Goal: Task Accomplishment & Management: Use online tool/utility

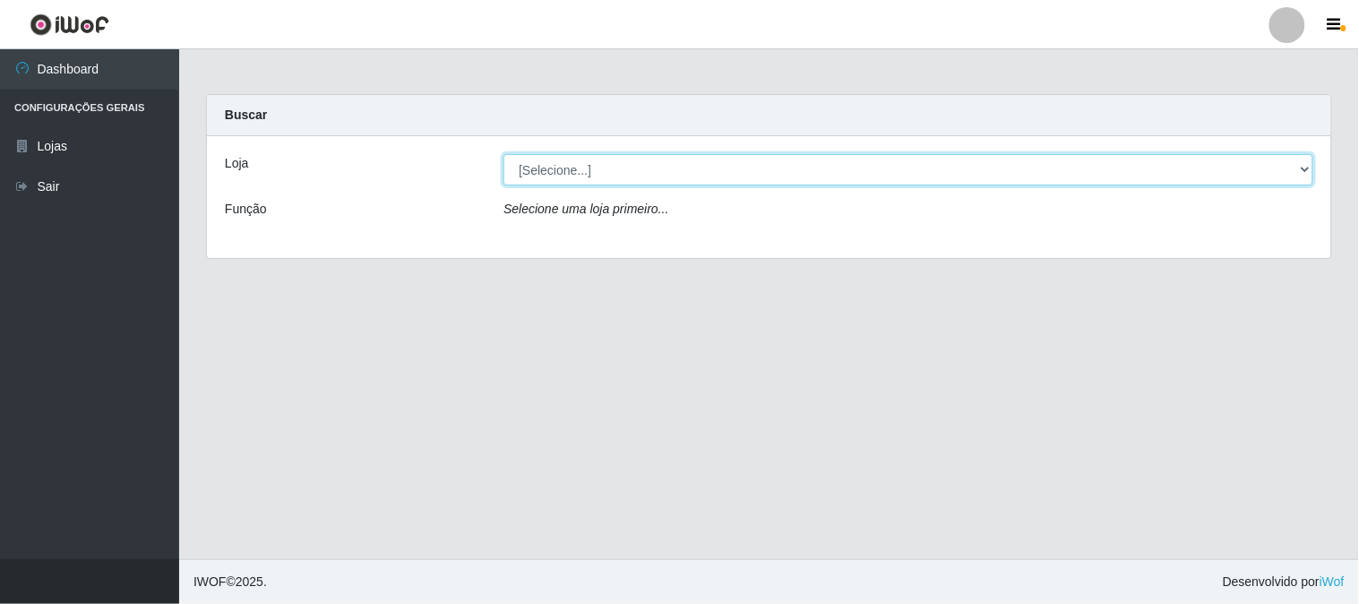
click at [607, 179] on select "[Selecione...] Rede Compras Supermercados - LOJA 1" at bounding box center [909, 169] width 810 height 31
select select "158"
click at [504, 154] on select "[Selecione...] Rede Compras Supermercados - LOJA 1" at bounding box center [909, 169] width 810 height 31
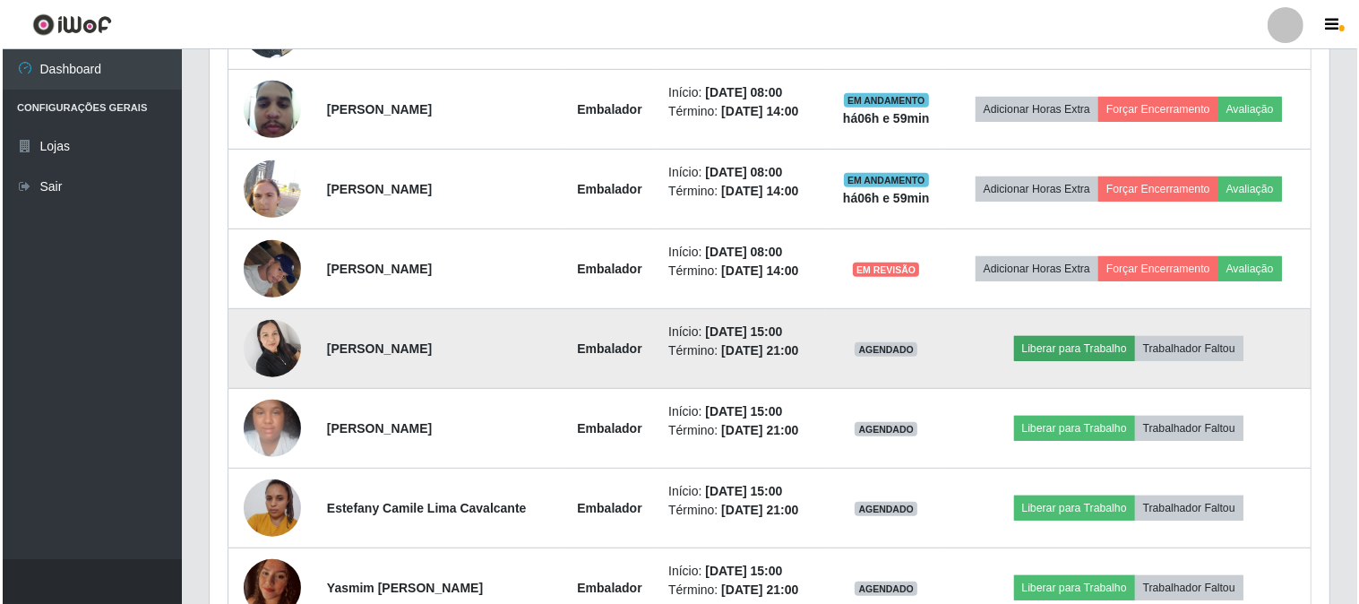
scroll to position [896, 0]
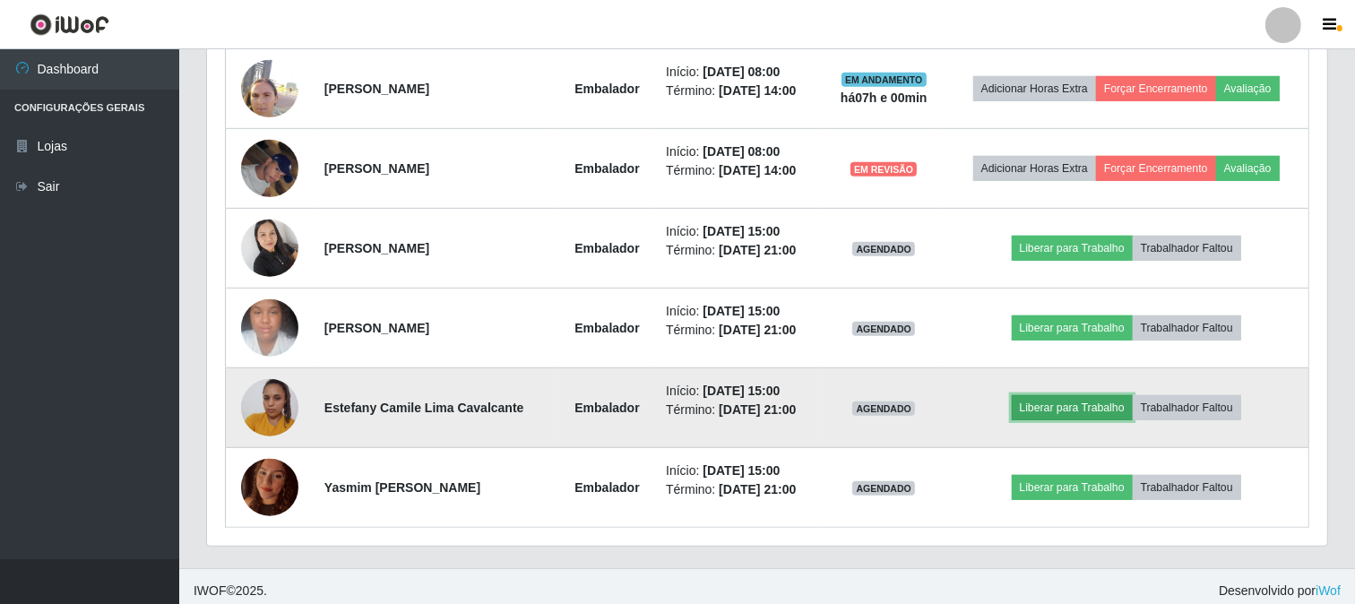
click at [1086, 409] on button "Liberar para Trabalho" at bounding box center [1072, 407] width 121 height 25
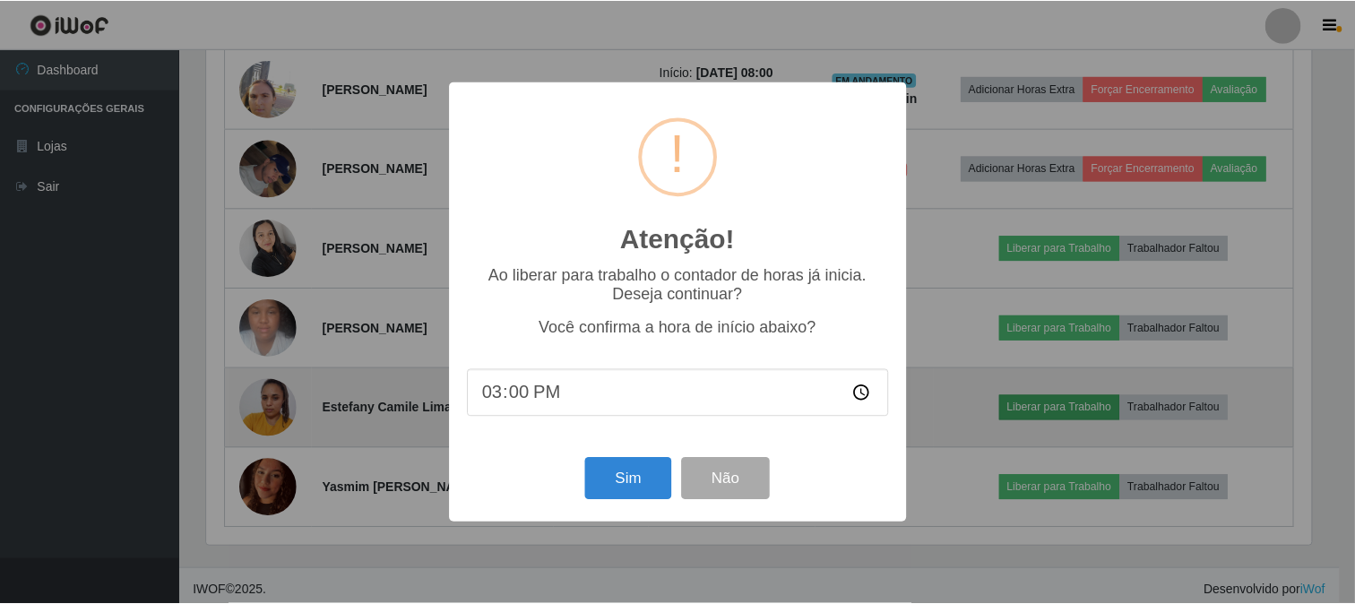
scroll to position [371, 1108]
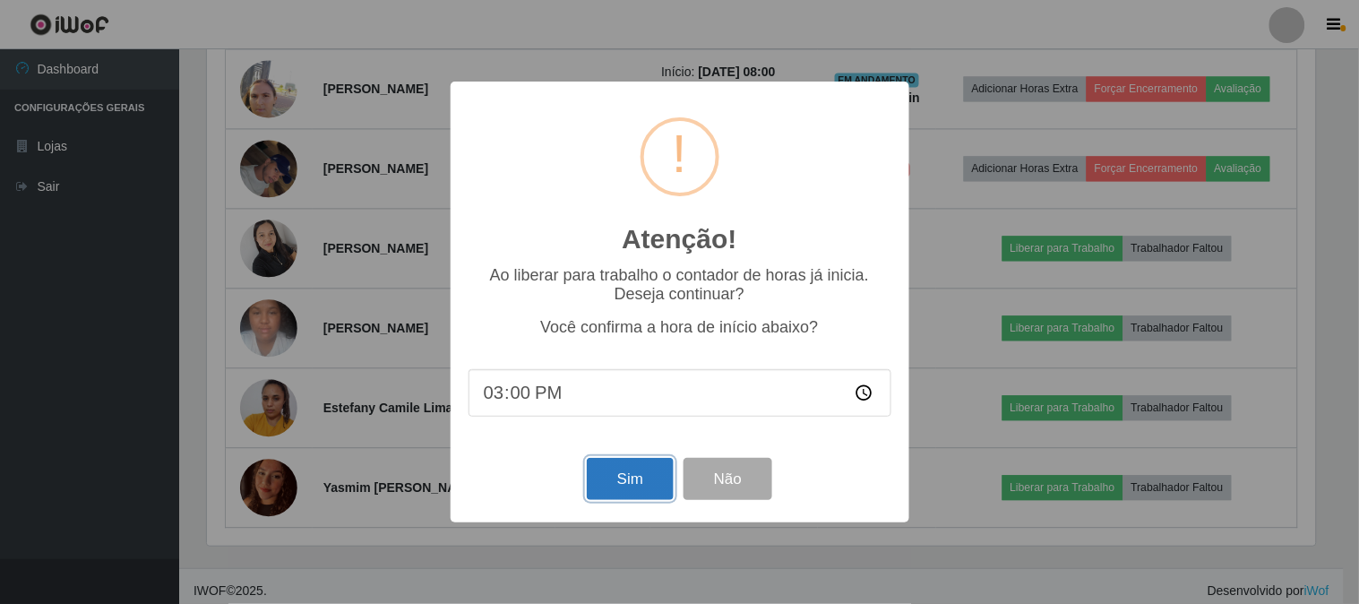
click at [606, 493] on button "Sim" at bounding box center [630, 479] width 87 height 42
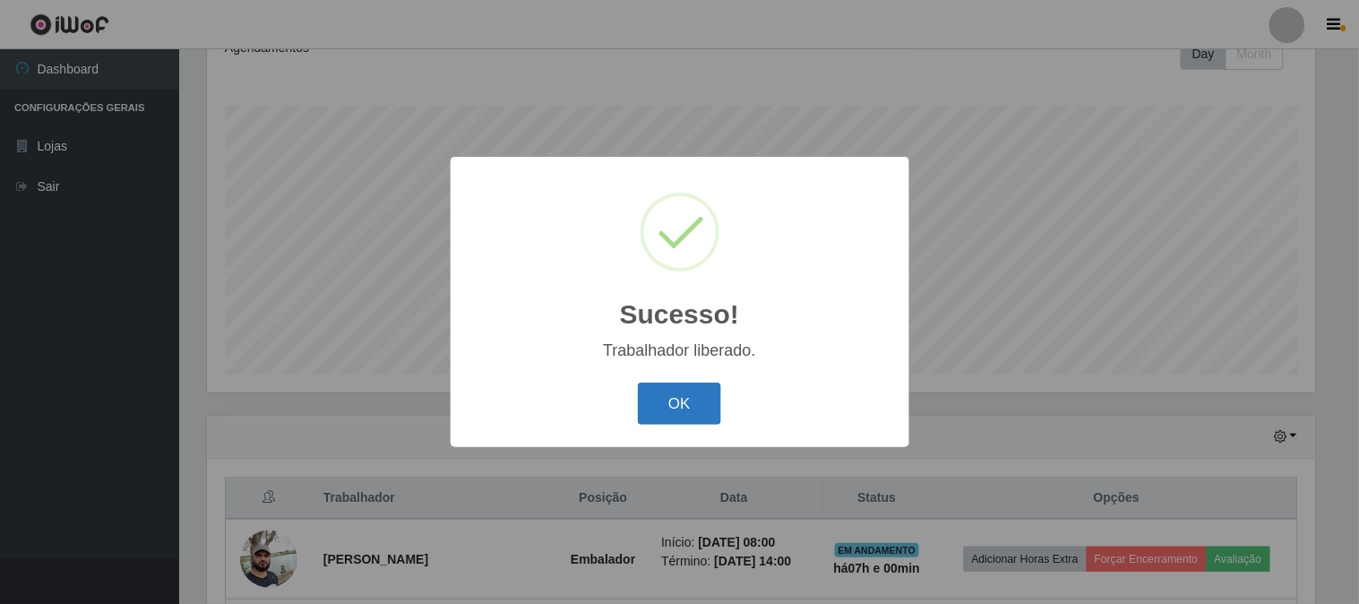
click at [666, 399] on button "OK" at bounding box center [679, 404] width 83 height 42
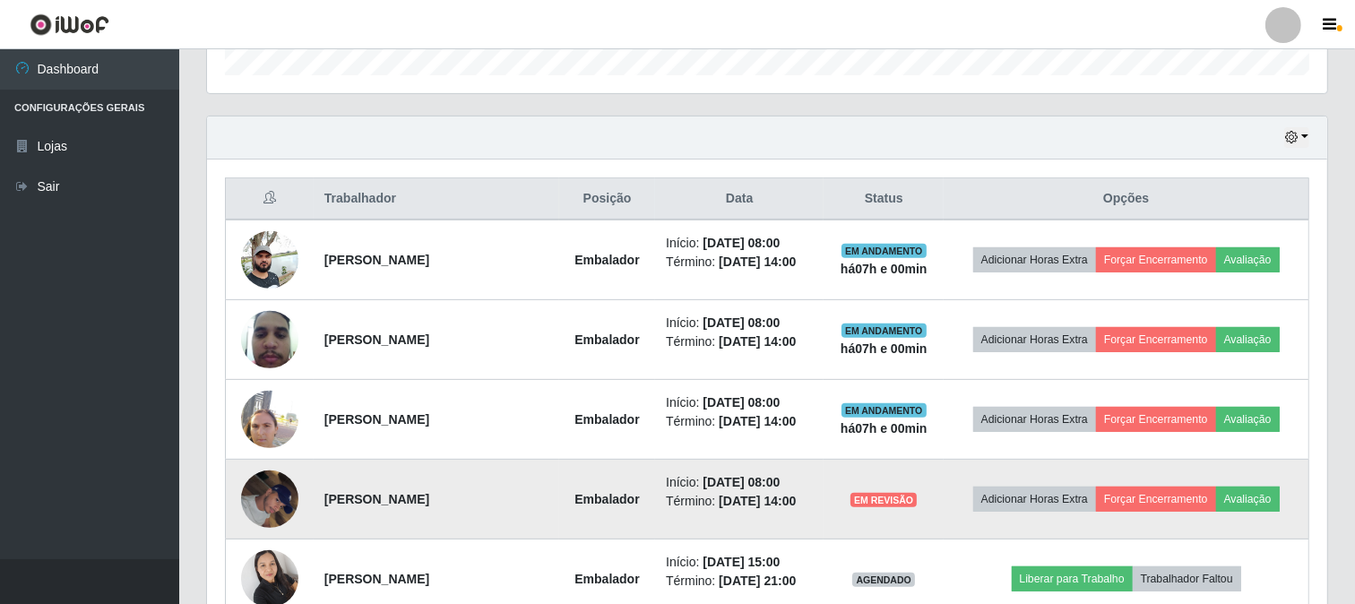
scroll to position [906, 0]
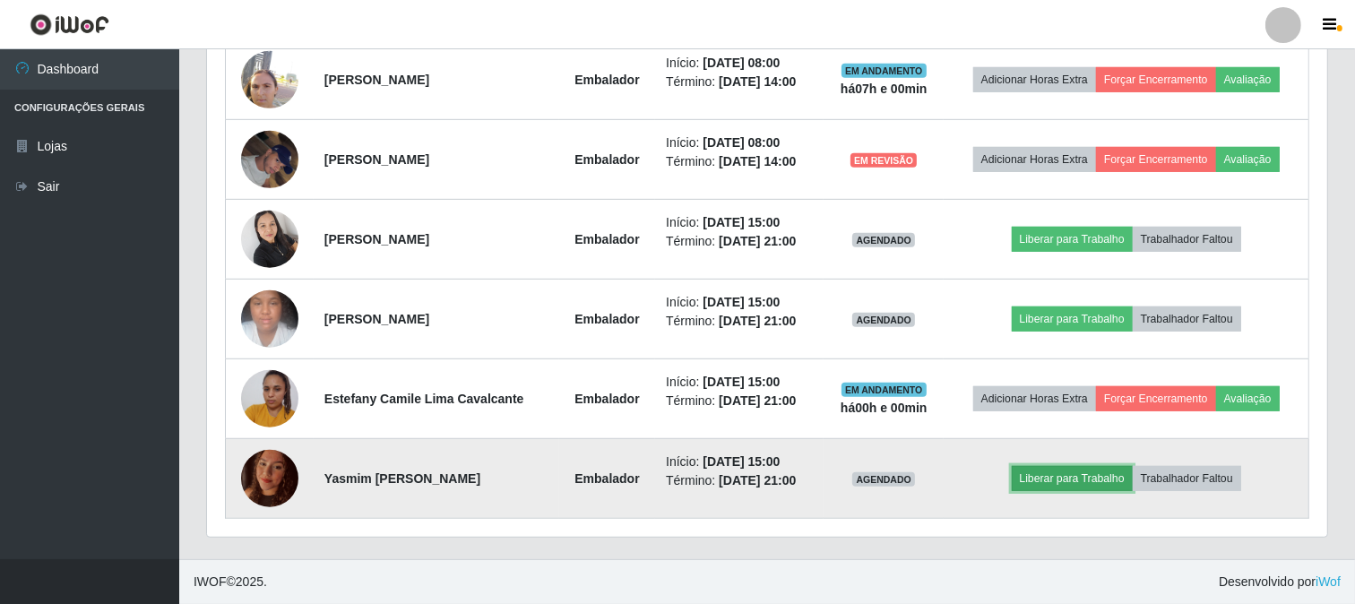
click at [1029, 469] on button "Liberar para Trabalho" at bounding box center [1072, 478] width 121 height 25
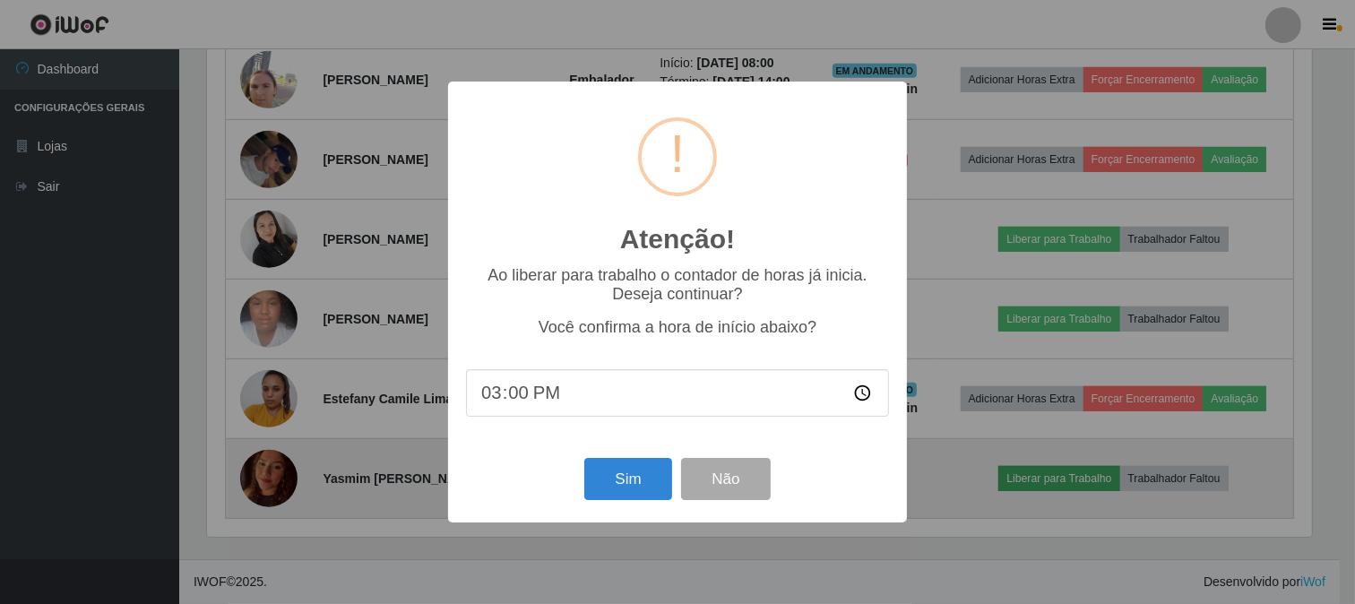
scroll to position [371, 1108]
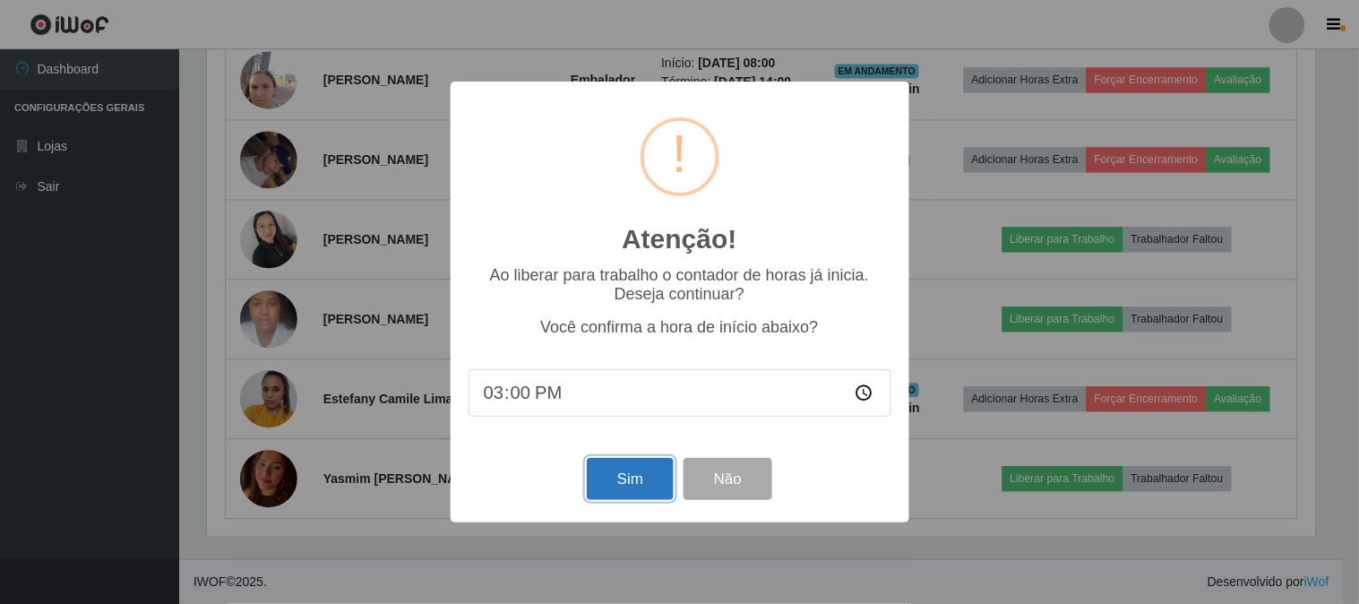
click at [666, 480] on button "Sim" at bounding box center [630, 479] width 87 height 42
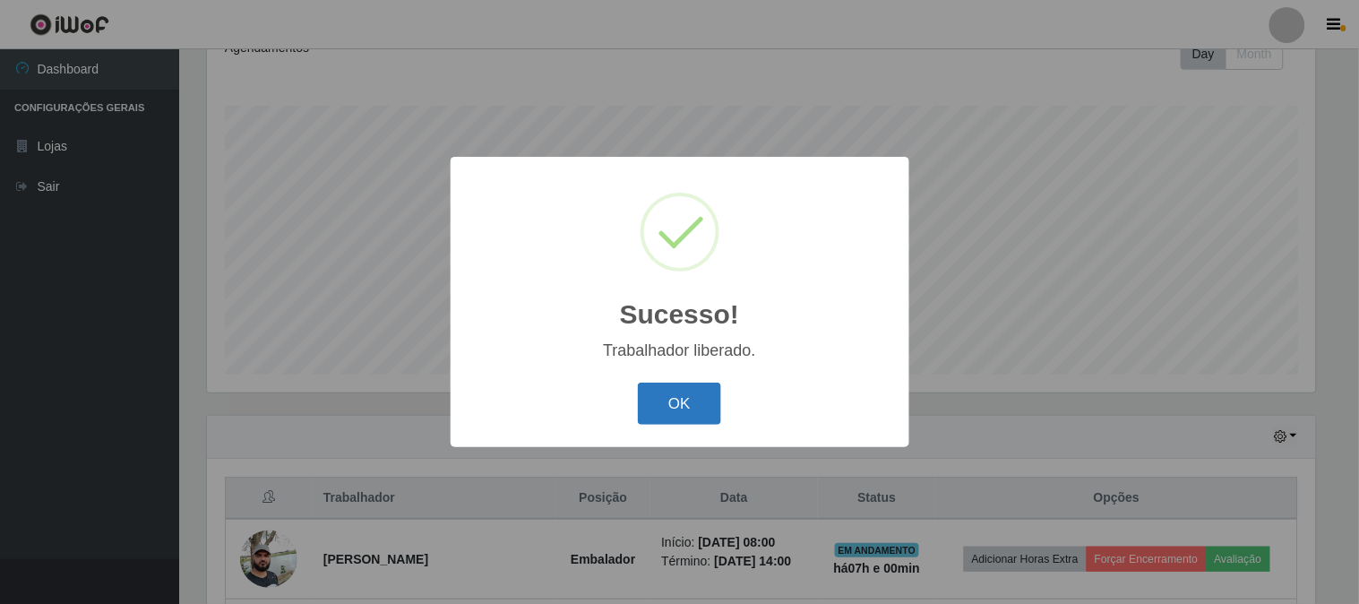
click at [690, 403] on button "OK" at bounding box center [679, 404] width 83 height 42
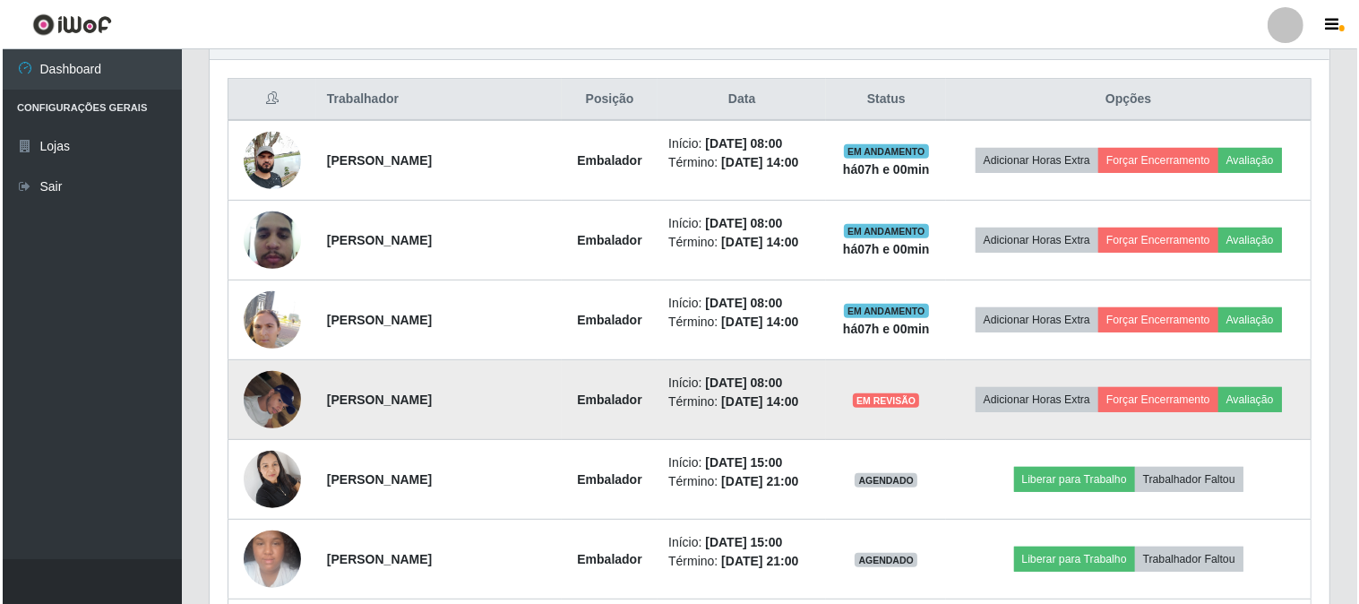
scroll to position [864, 0]
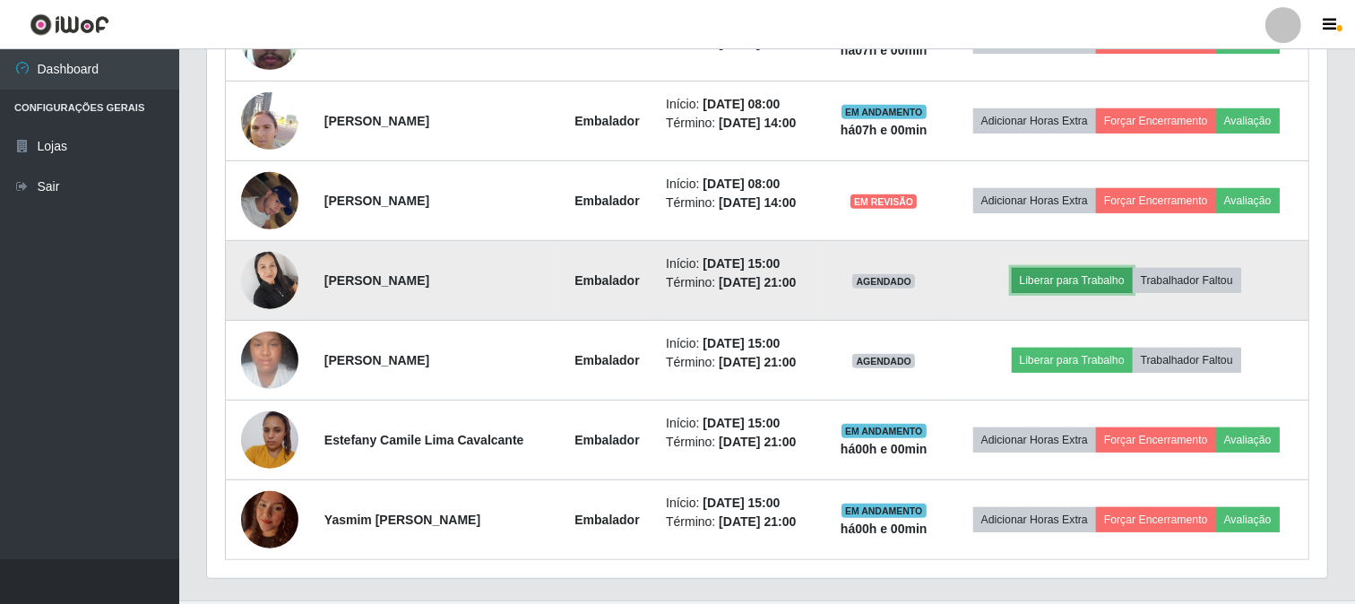
click at [1049, 271] on button "Liberar para Trabalho" at bounding box center [1072, 280] width 121 height 25
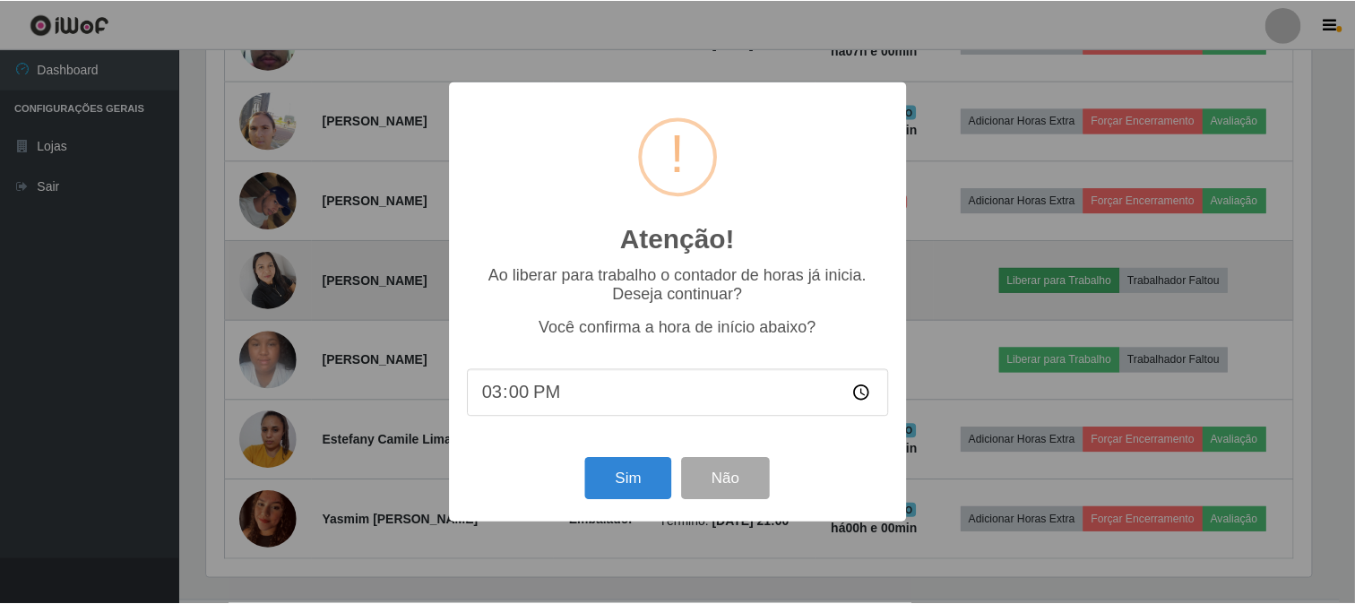
scroll to position [371, 1108]
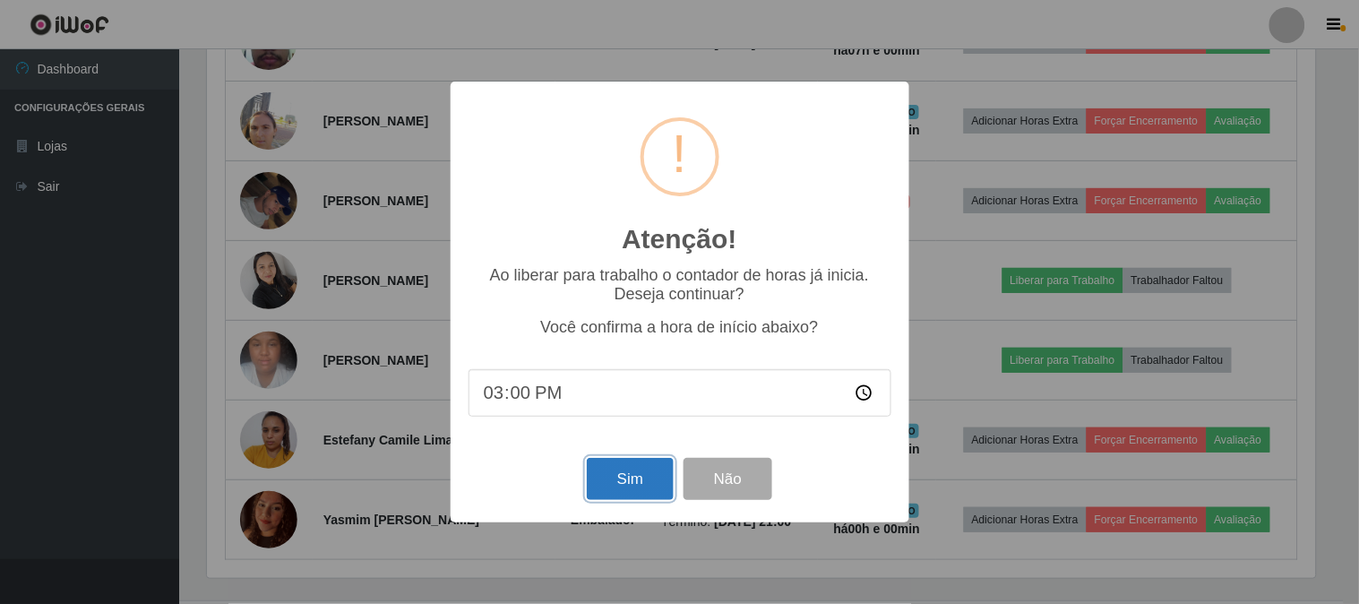
click at [620, 476] on button "Sim" at bounding box center [630, 479] width 87 height 42
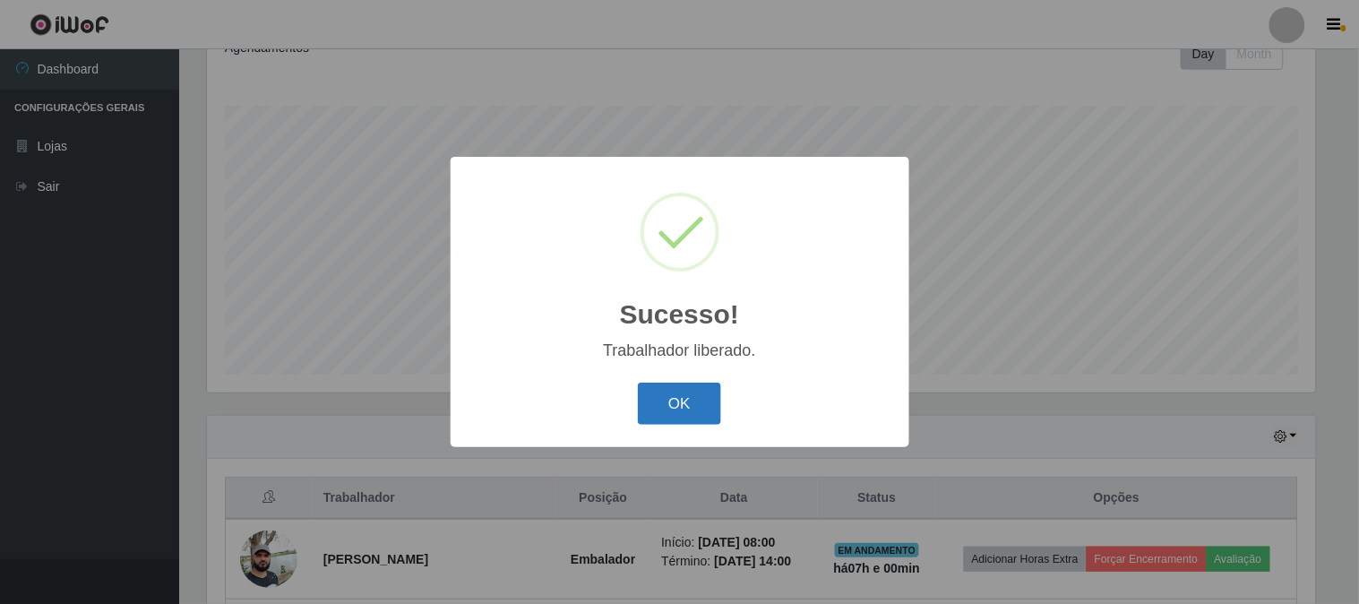
click at [667, 415] on button "OK" at bounding box center [679, 404] width 83 height 42
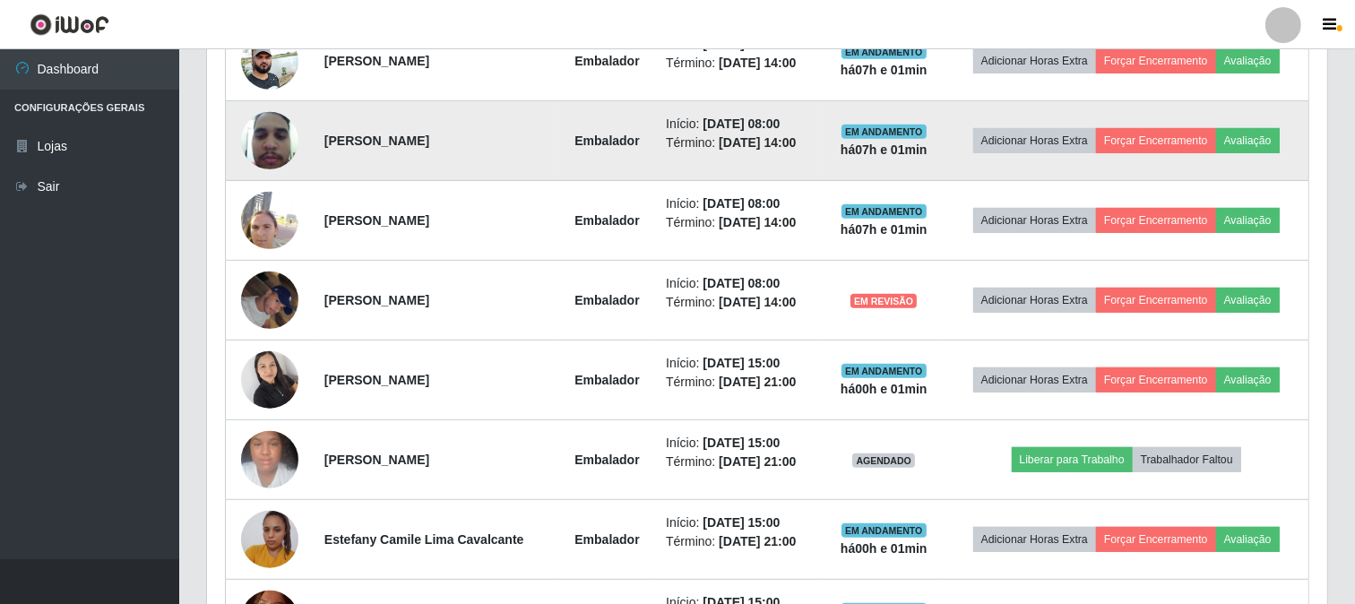
scroll to position [864, 0]
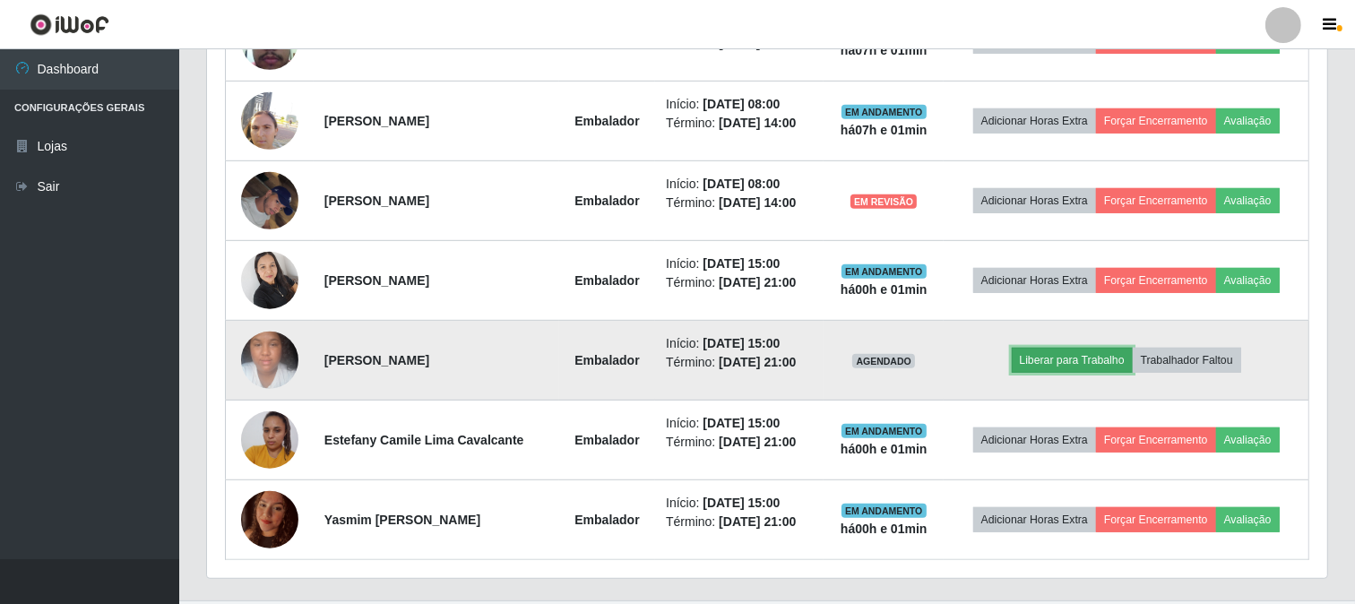
click at [1094, 358] on button "Liberar para Trabalho" at bounding box center [1072, 360] width 121 height 25
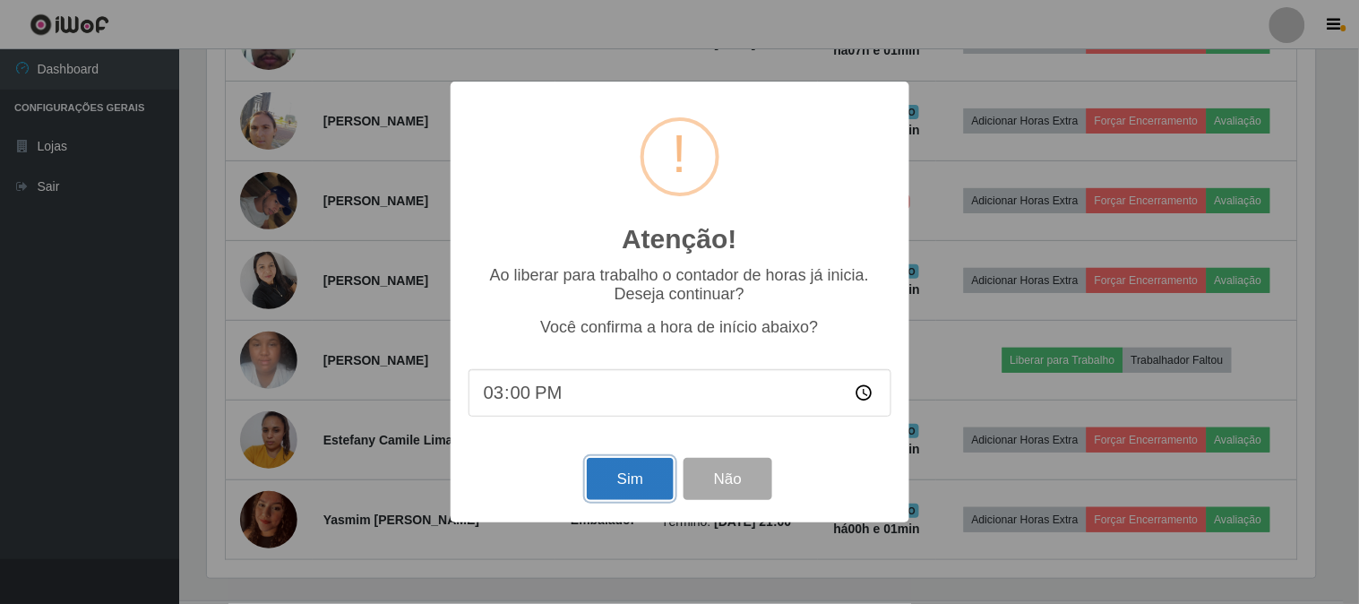
click at [605, 473] on button "Sim" at bounding box center [630, 479] width 87 height 42
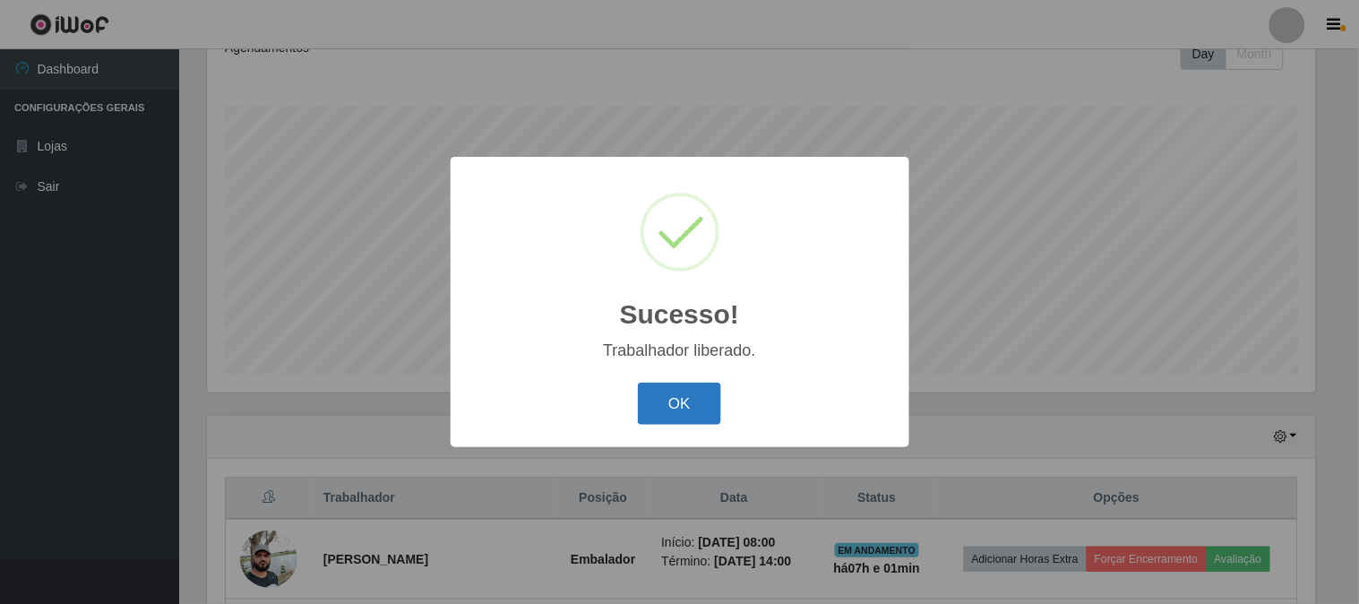
click at [683, 407] on button "OK" at bounding box center [679, 404] width 83 height 42
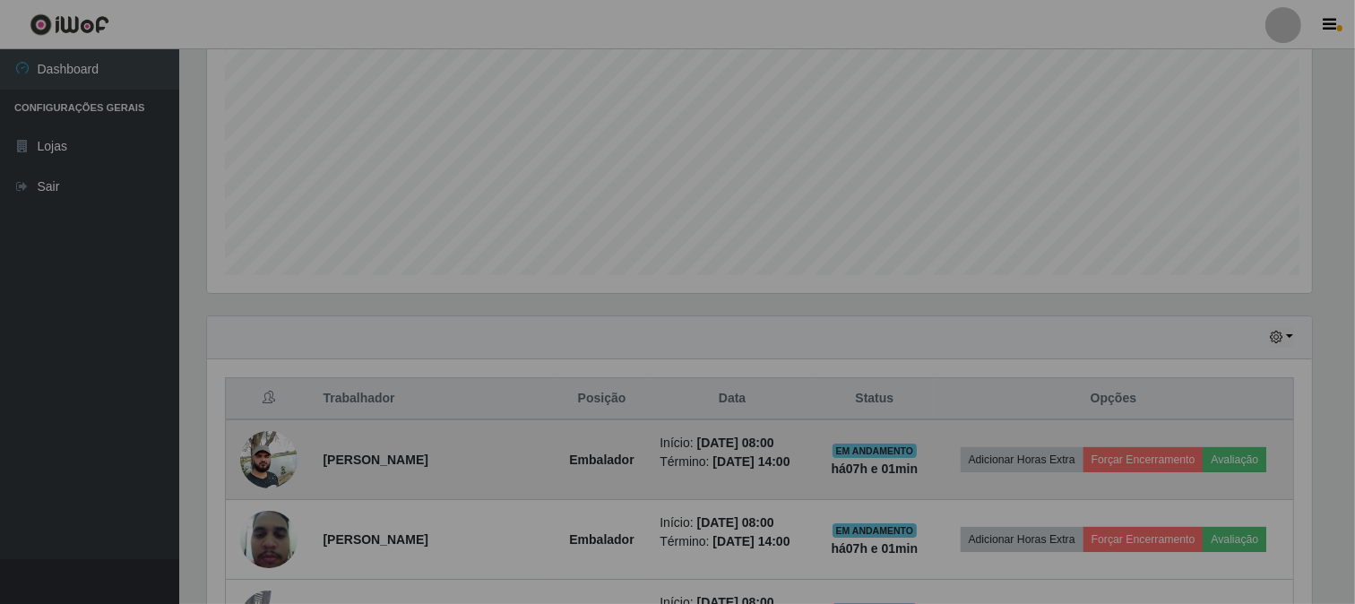
scroll to position [466, 0]
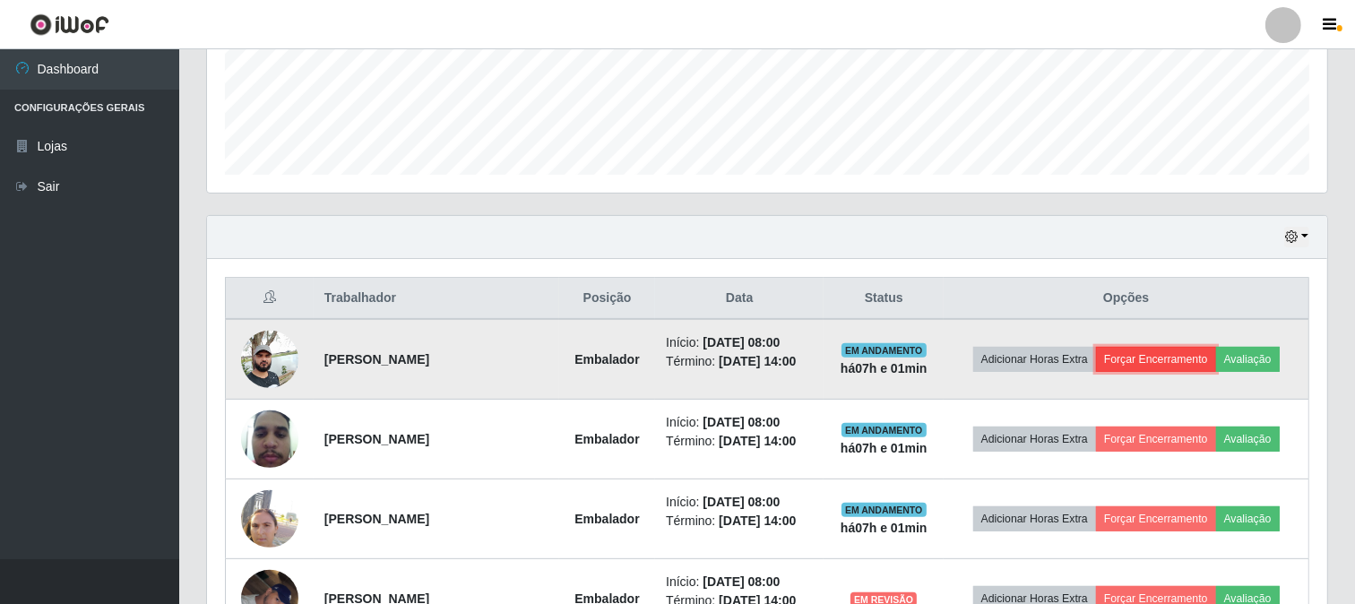
click at [1143, 351] on button "Forçar Encerramento" at bounding box center [1156, 359] width 120 height 25
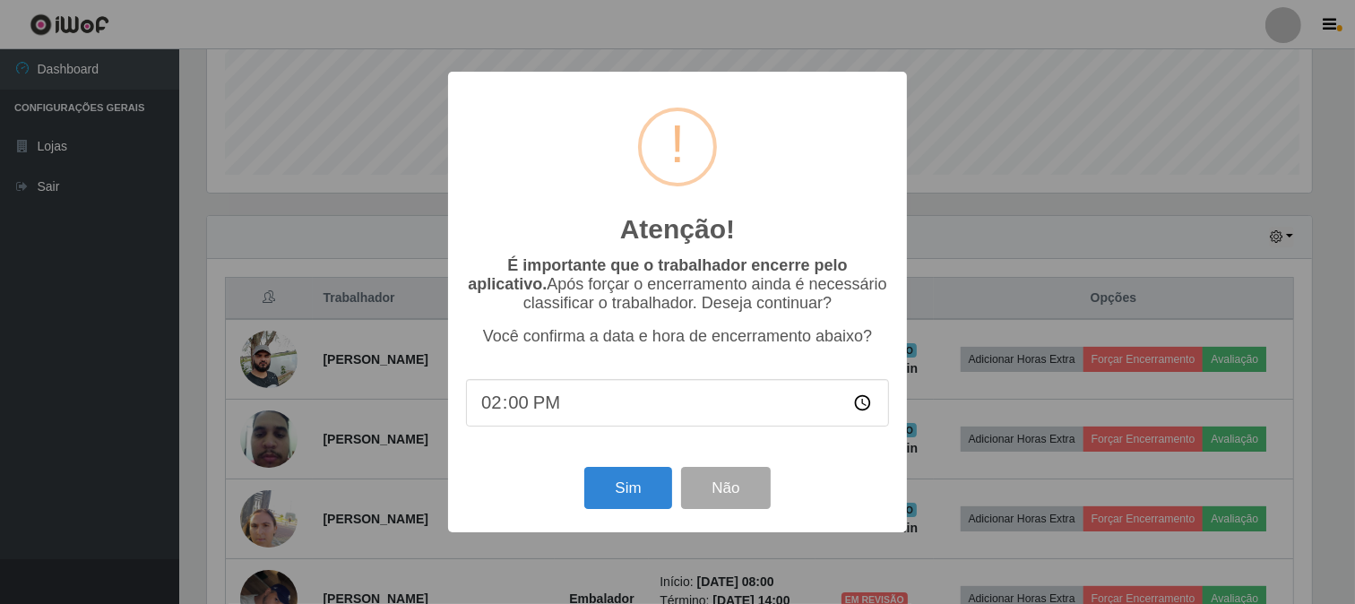
scroll to position [371, 1108]
click at [623, 479] on button "Sim" at bounding box center [630, 488] width 87 height 42
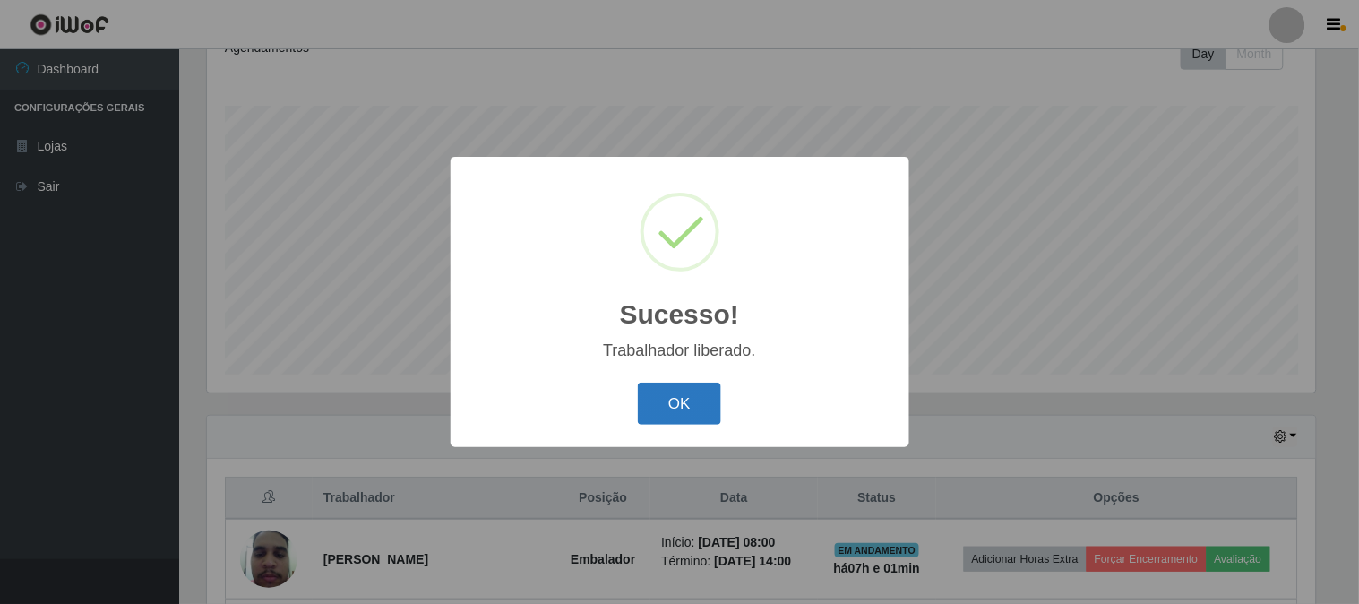
click at [715, 408] on button "OK" at bounding box center [679, 404] width 83 height 42
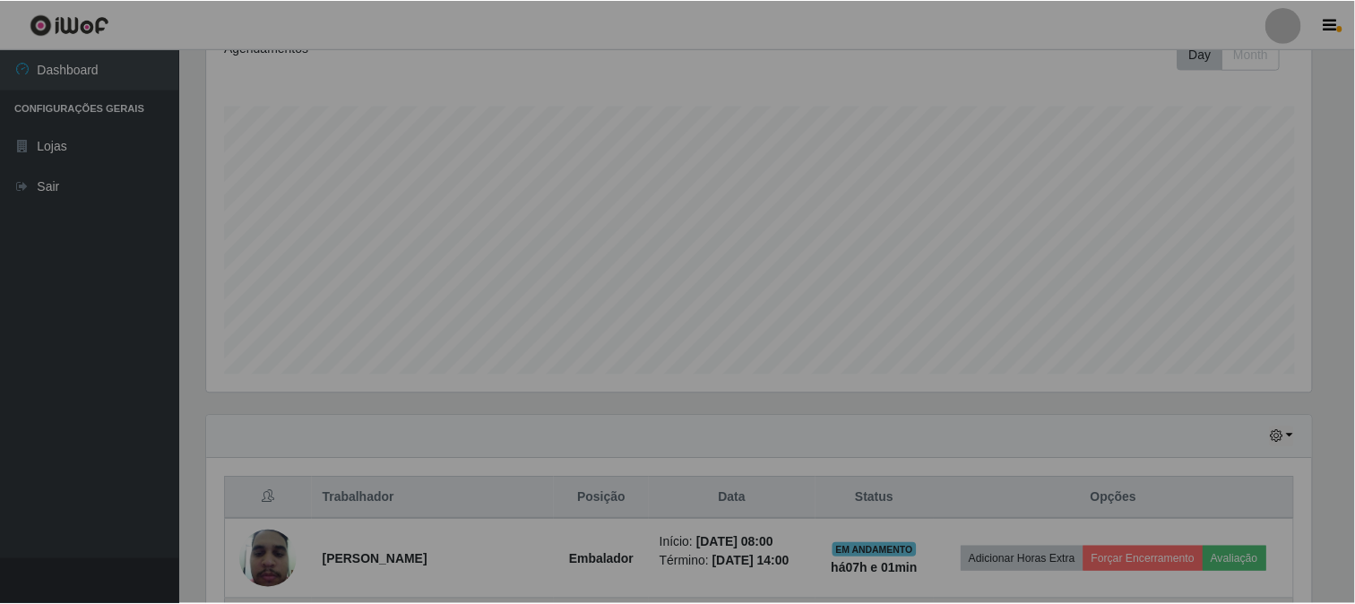
scroll to position [371, 1120]
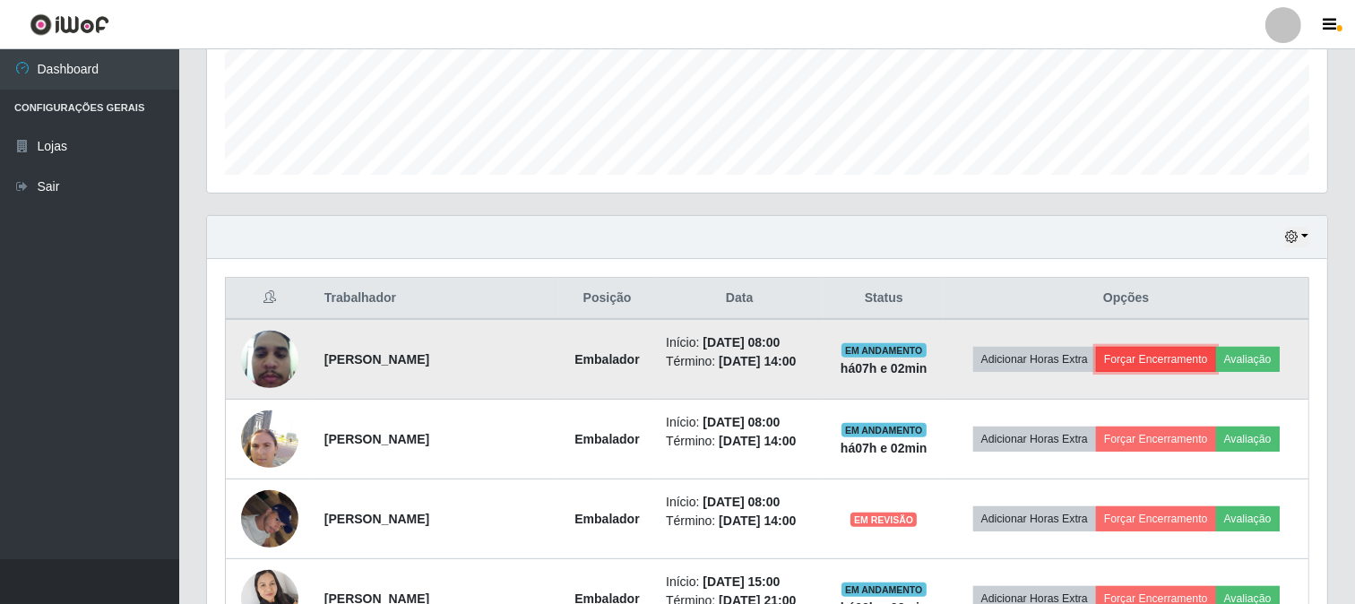
click at [1159, 360] on button "Forçar Encerramento" at bounding box center [1156, 359] width 120 height 25
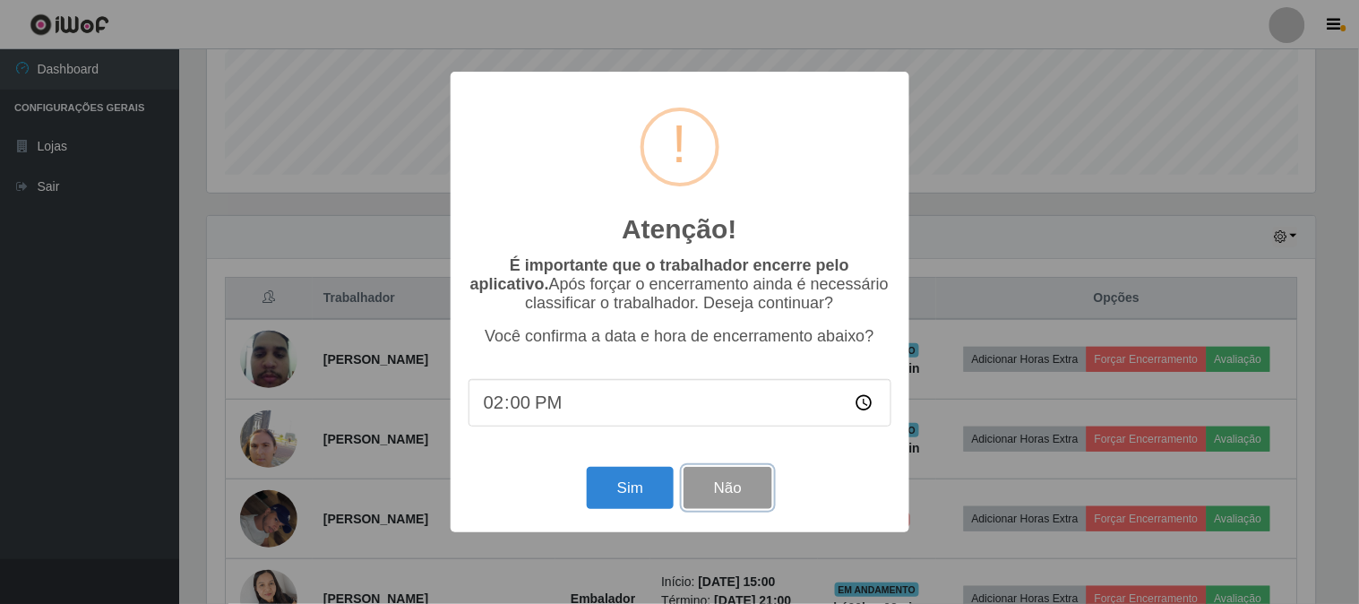
click at [736, 487] on button "Não" at bounding box center [728, 488] width 89 height 42
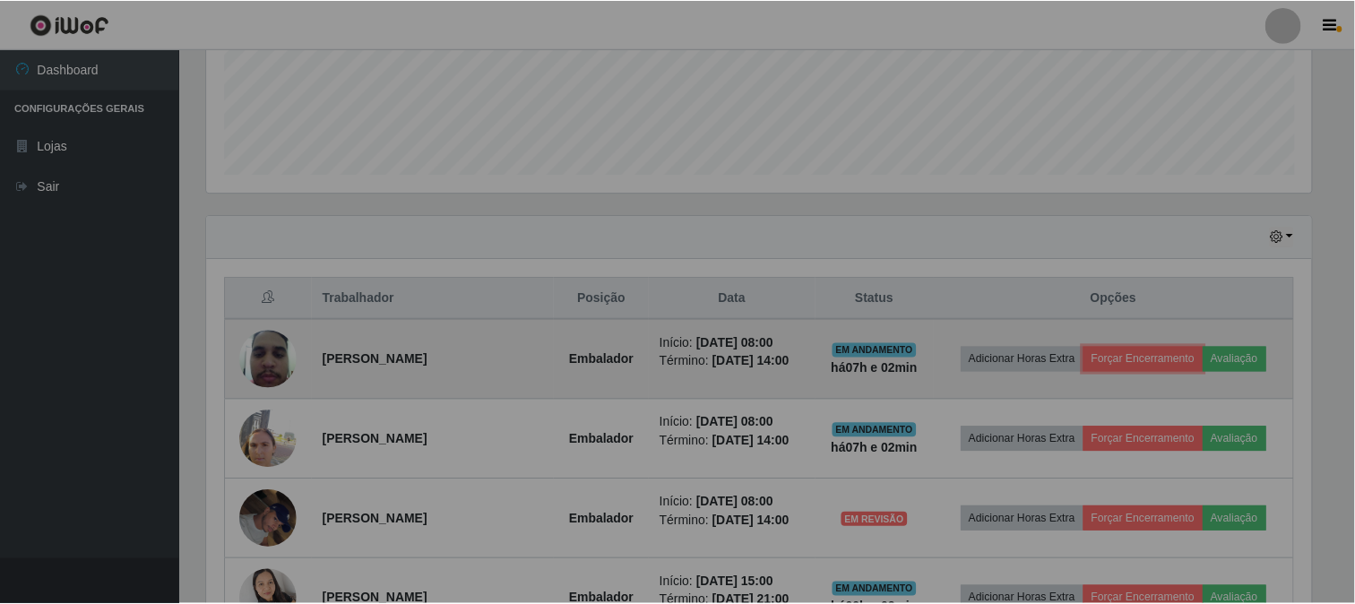
scroll to position [371, 1120]
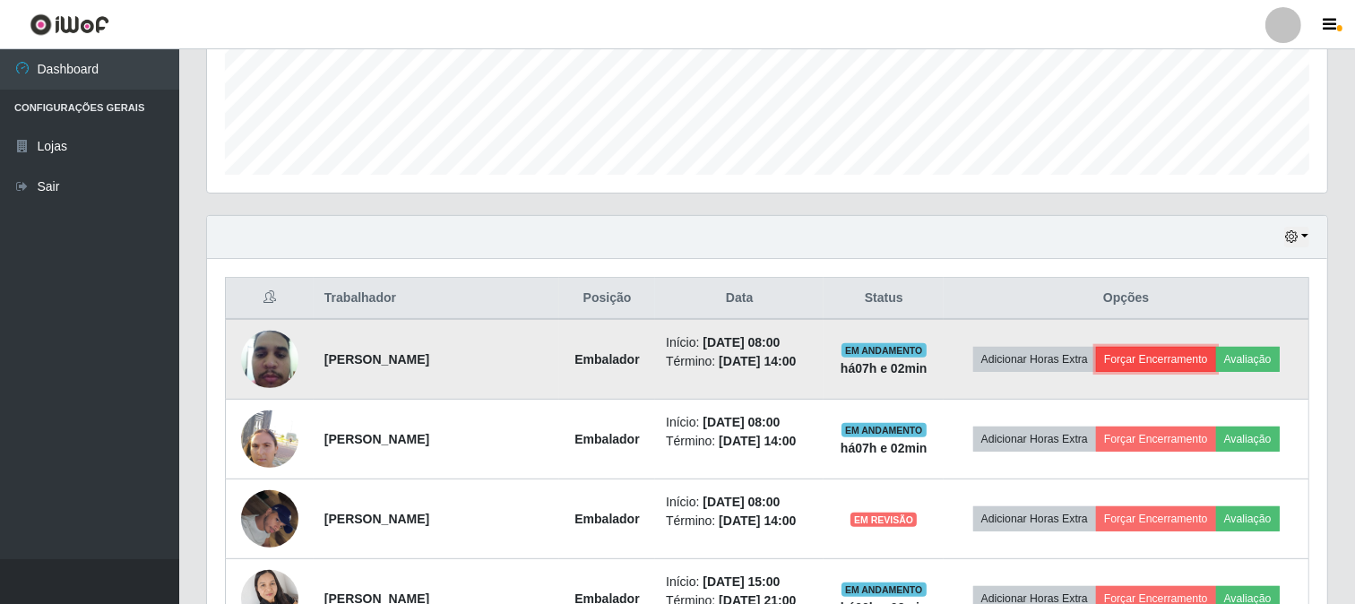
click at [1158, 363] on button "Forçar Encerramento" at bounding box center [1156, 359] width 120 height 25
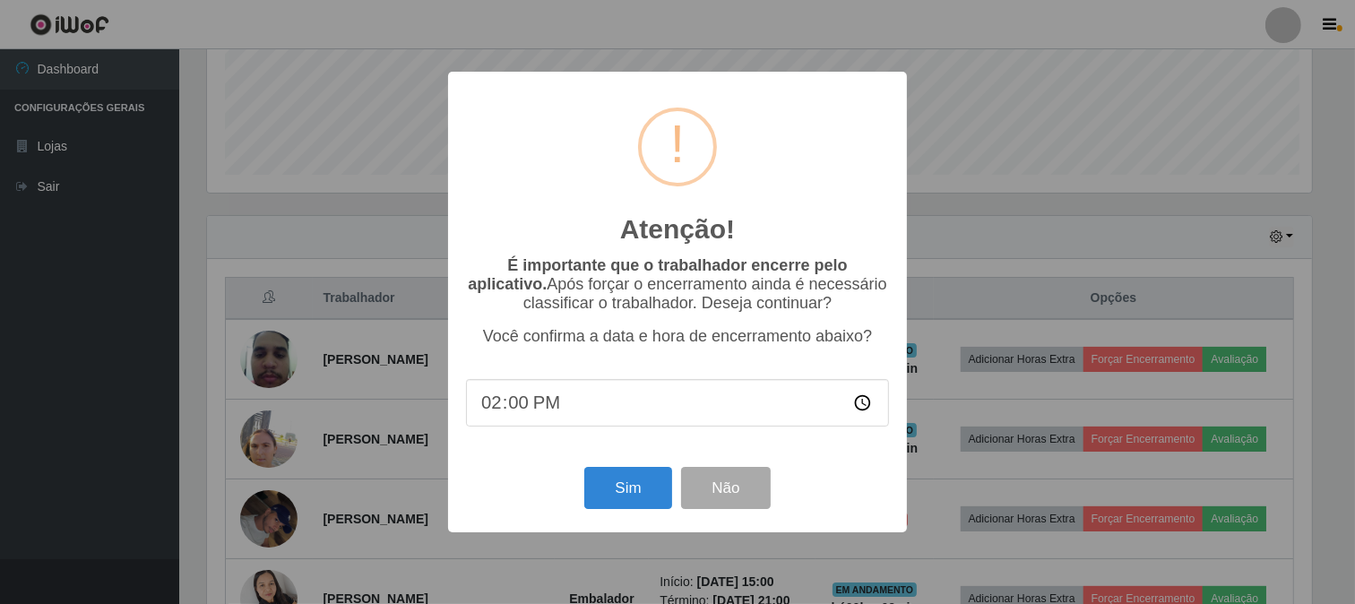
scroll to position [371, 1108]
click at [628, 484] on button "Sim" at bounding box center [630, 488] width 87 height 42
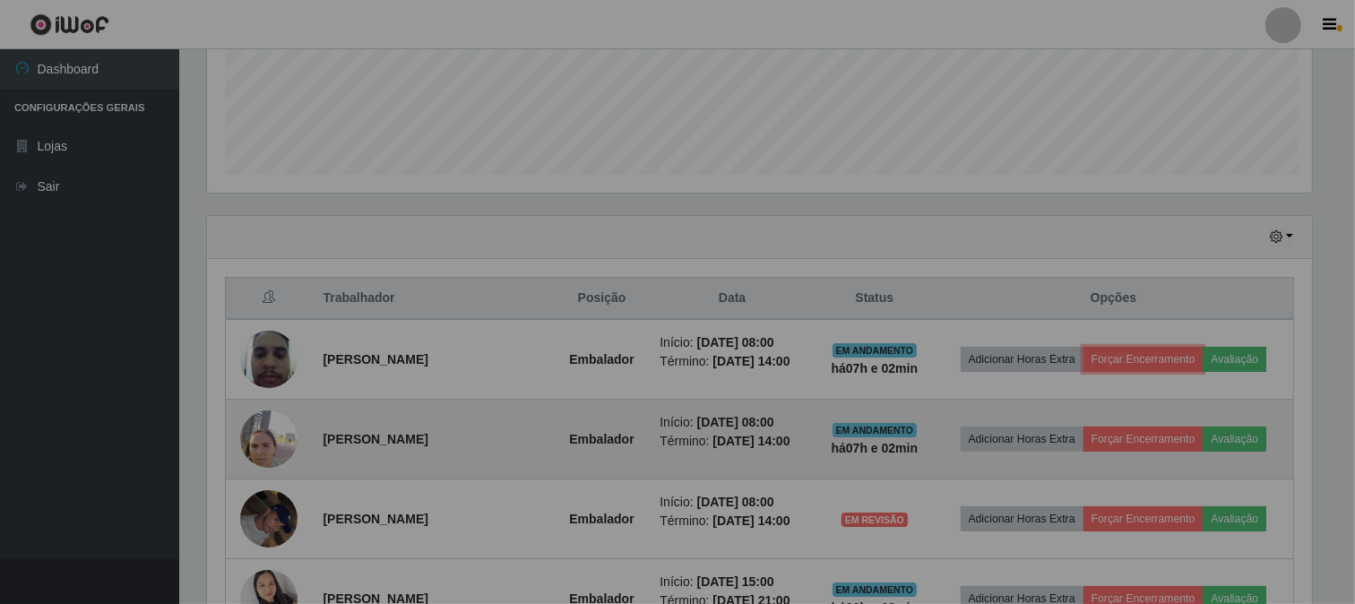
scroll to position [371, 1120]
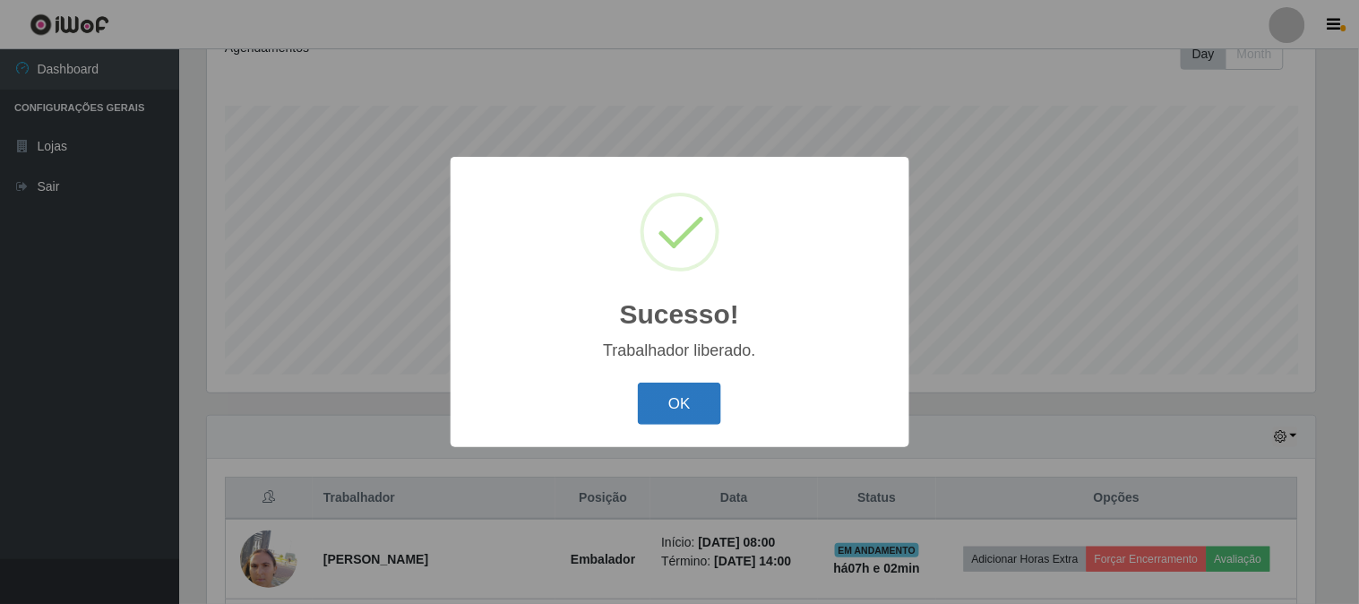
click at [685, 414] on button "OK" at bounding box center [679, 404] width 83 height 42
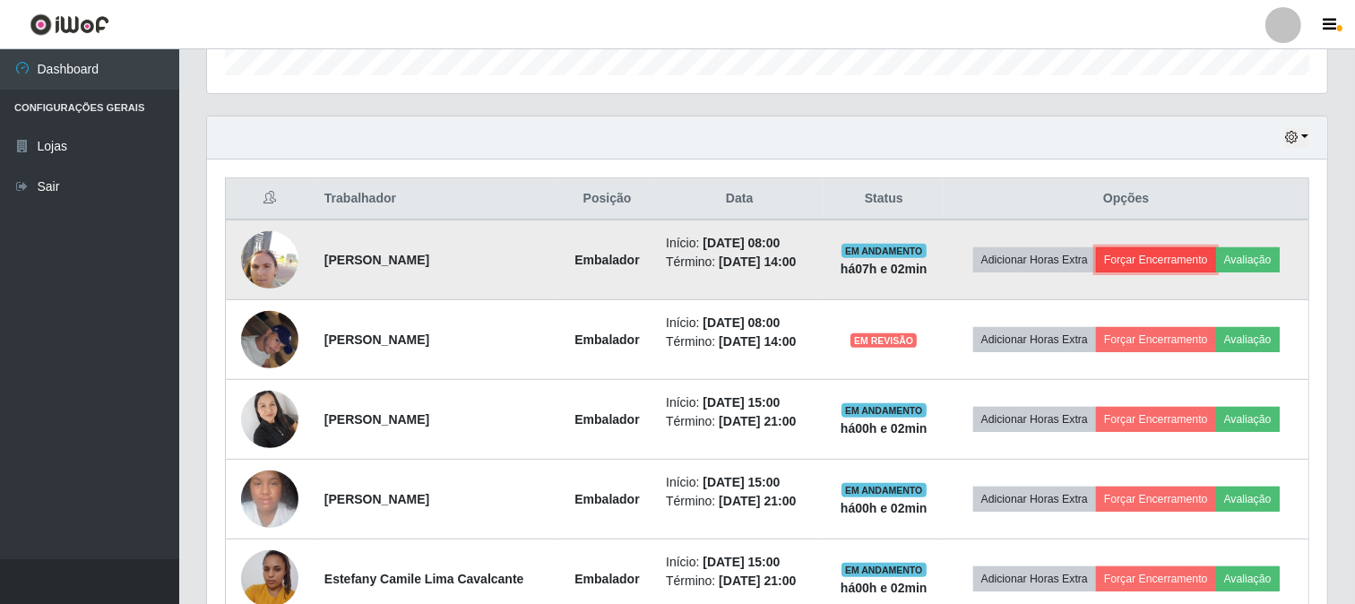
click at [1167, 261] on button "Forçar Encerramento" at bounding box center [1156, 259] width 120 height 25
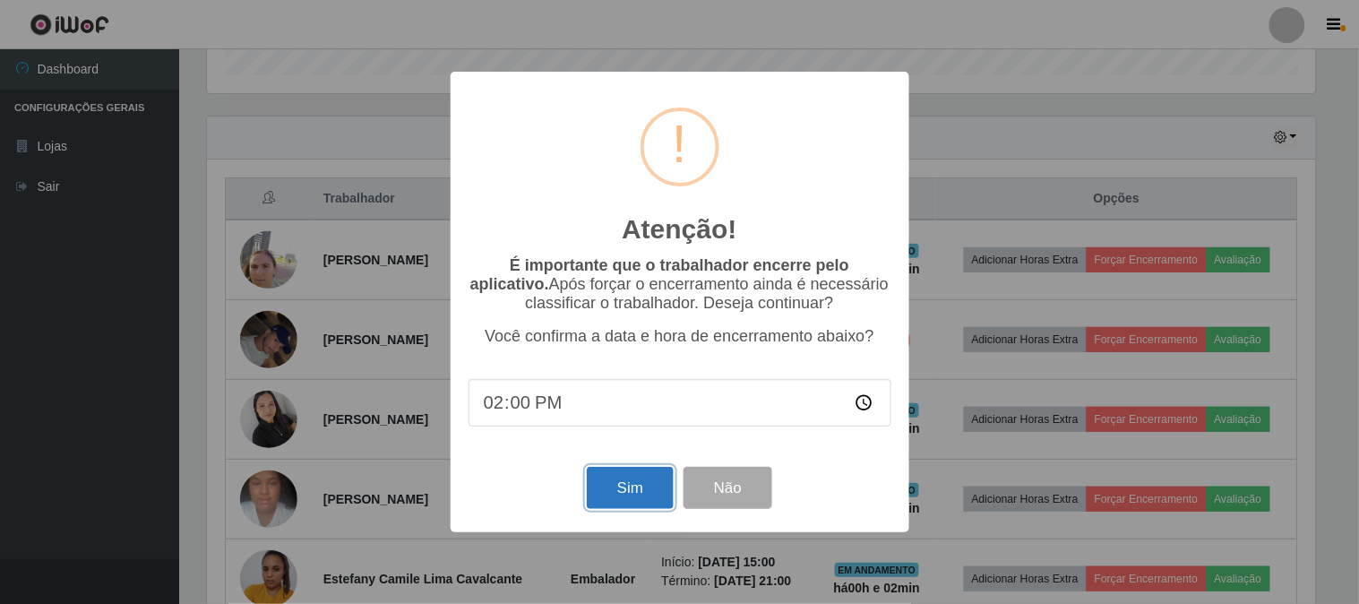
click at [616, 484] on button "Sim" at bounding box center [630, 488] width 87 height 42
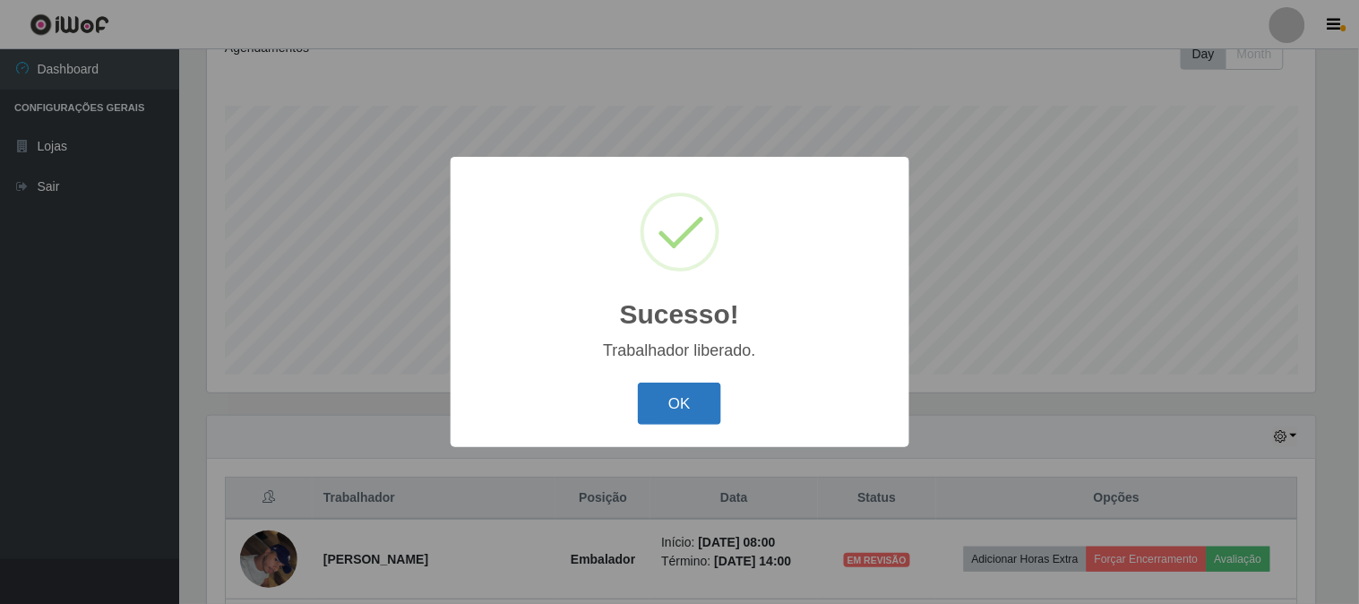
click at [664, 392] on button "OK" at bounding box center [679, 404] width 83 height 42
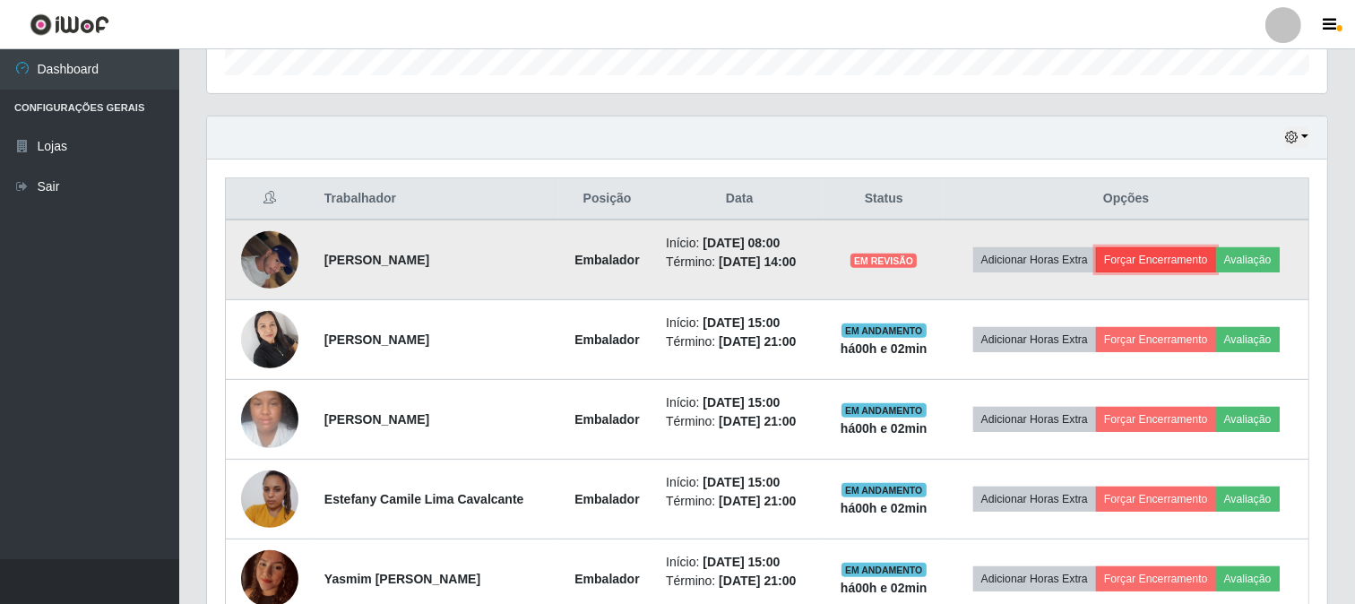
click at [1150, 257] on button "Forçar Encerramento" at bounding box center [1156, 259] width 120 height 25
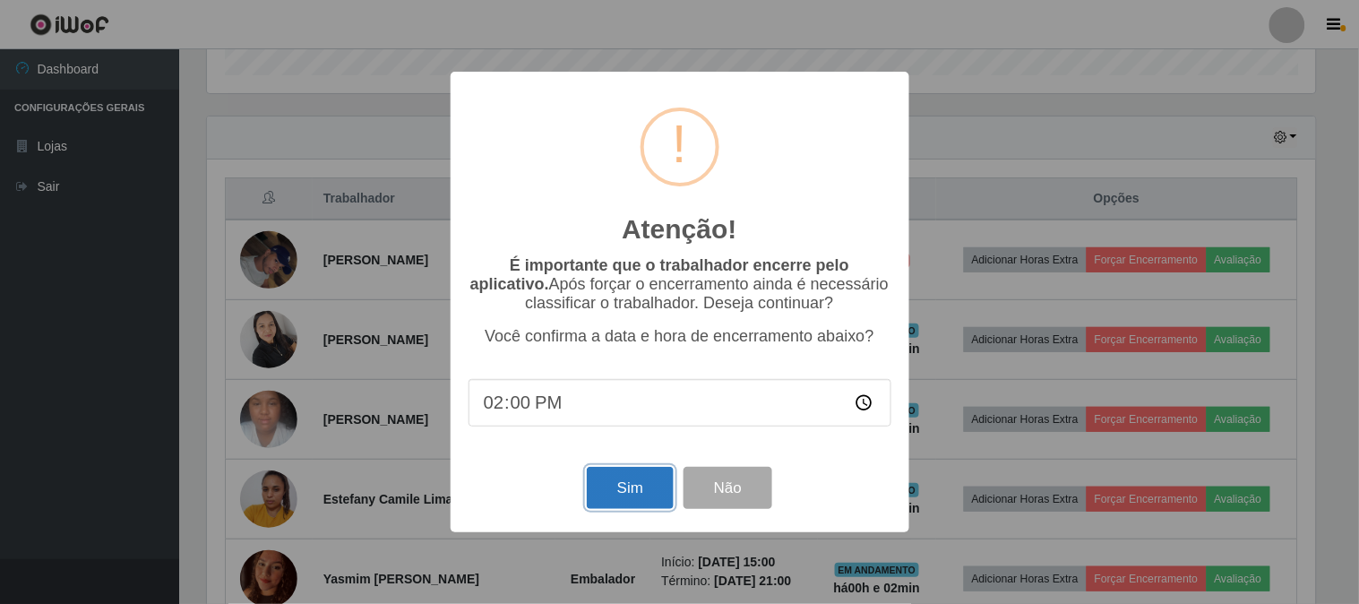
click at [619, 496] on button "Sim" at bounding box center [630, 488] width 87 height 42
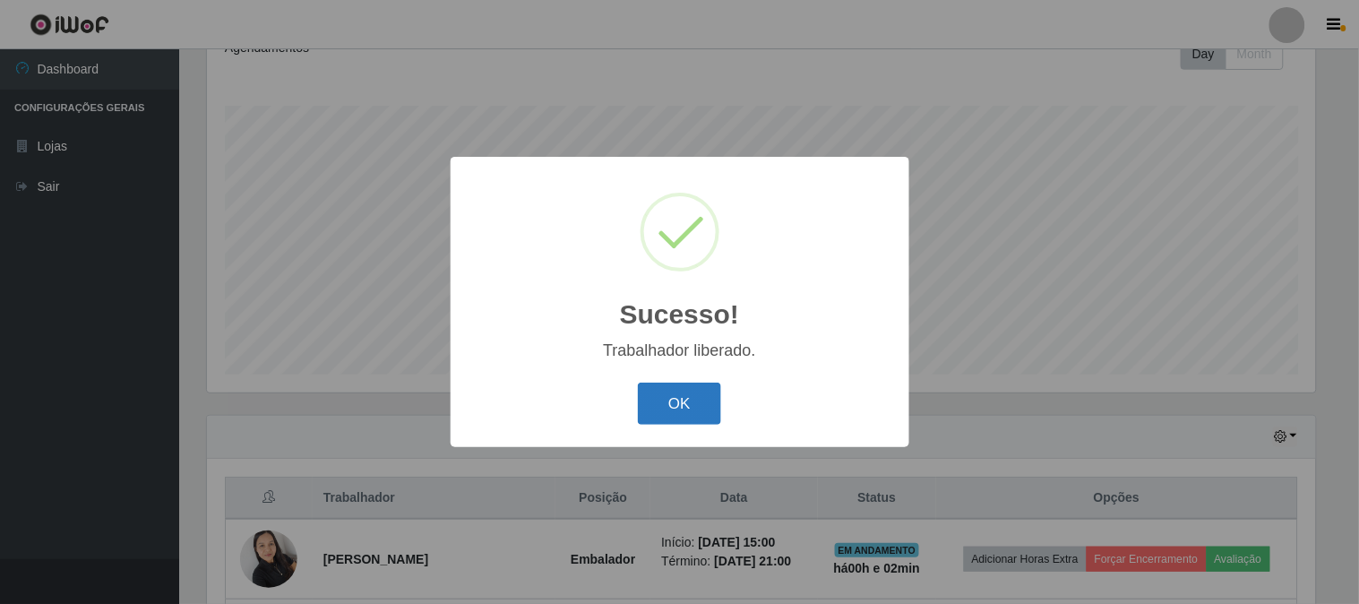
click at [670, 412] on button "OK" at bounding box center [679, 404] width 83 height 42
